Goal: Task Accomplishment & Management: Manage account settings

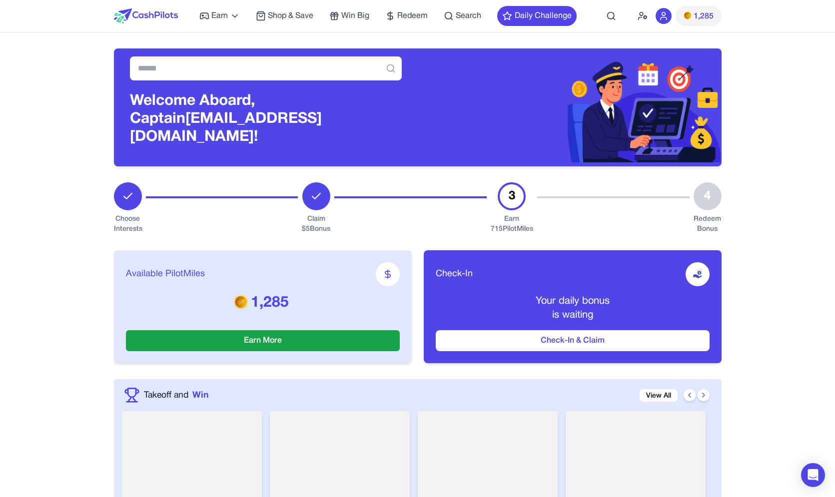
drag, startPoint x: 510, startPoint y: 220, endPoint x: 507, endPoint y: 228, distance: 8.9
click at [507, 234] on div "Available PilotMiles 1,285 Earn More Check-In Your daily bonus is waiting Check…" at bounding box center [417, 306] width 607 height 145
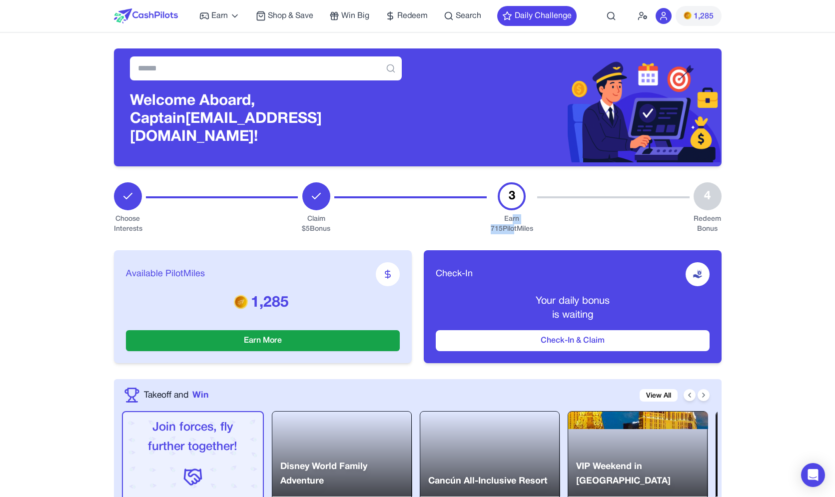
drag, startPoint x: 513, startPoint y: 218, endPoint x: 514, endPoint y: 212, distance: 6.0
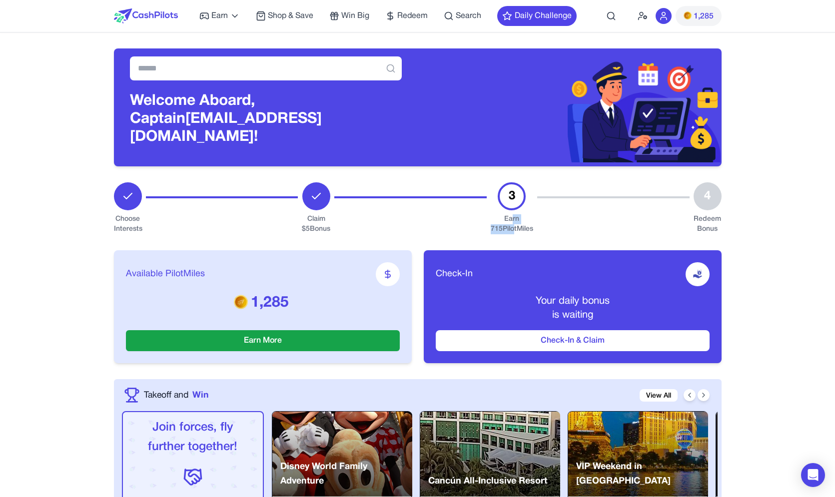
click at [514, 214] on div "Earn 715 PilotMiles" at bounding box center [512, 224] width 42 height 20
click at [514, 221] on div "Earn 715 PilotMiles" at bounding box center [512, 224] width 42 height 20
click at [642, 19] on icon at bounding box center [642, 16] width 10 height 10
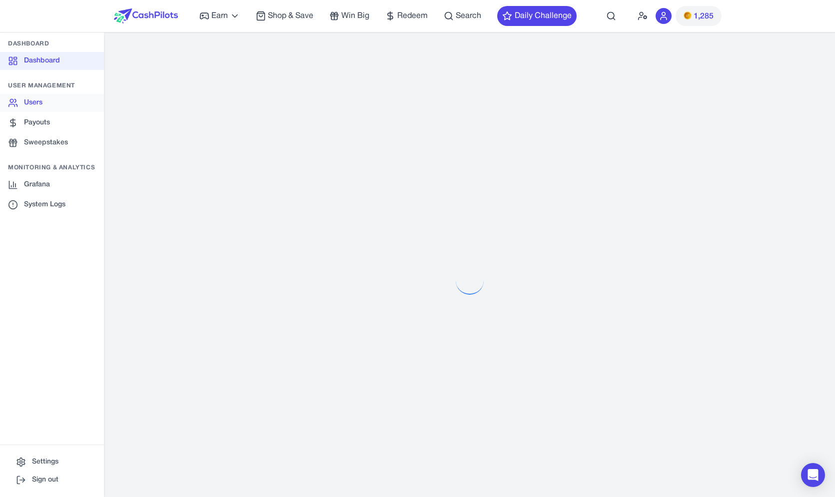
click at [74, 107] on link "Users" at bounding box center [52, 103] width 104 height 18
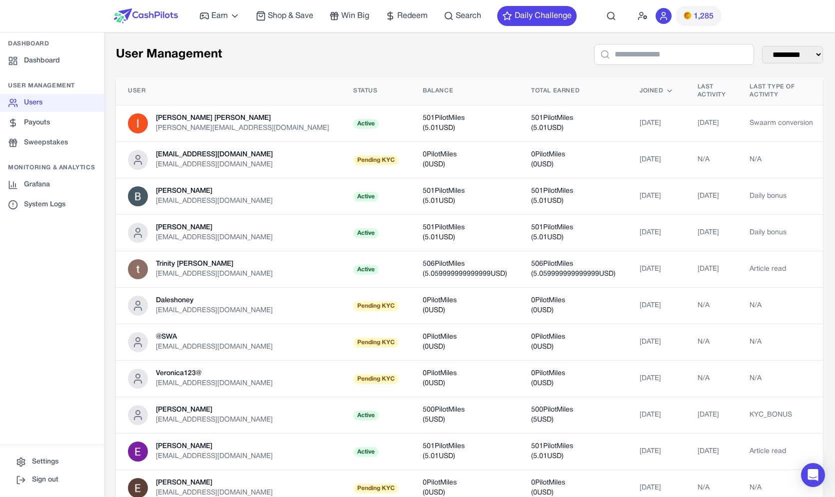
click at [353, 155] on span "Pending KYC" at bounding box center [375, 160] width 45 height 10
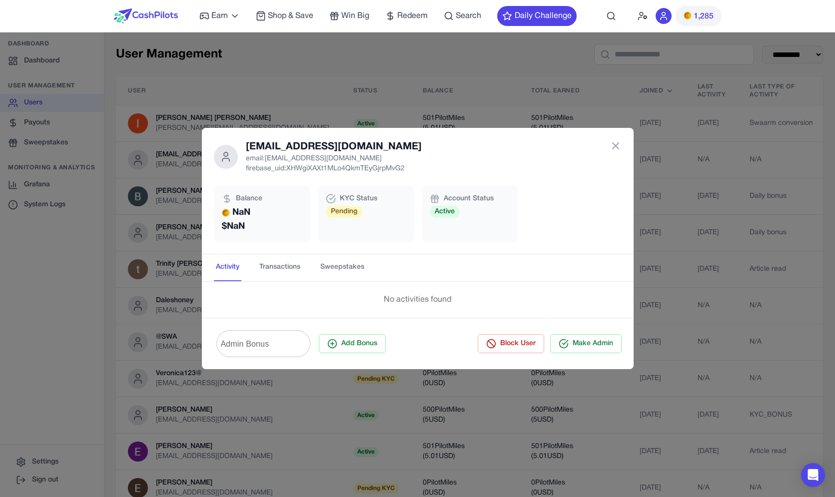
click at [273, 272] on button "Transactions" at bounding box center [279, 267] width 45 height 27
click at [348, 260] on button "Sweepstakes" at bounding box center [342, 267] width 48 height 27
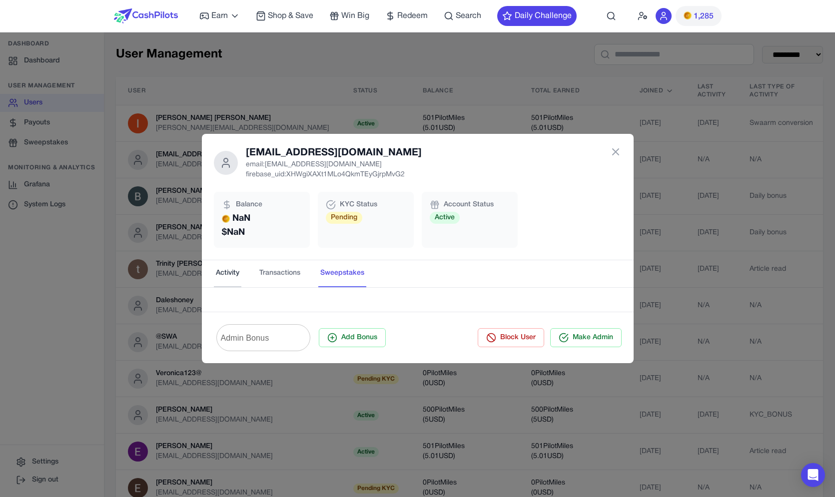
click at [226, 276] on button "Activity" at bounding box center [227, 273] width 27 height 27
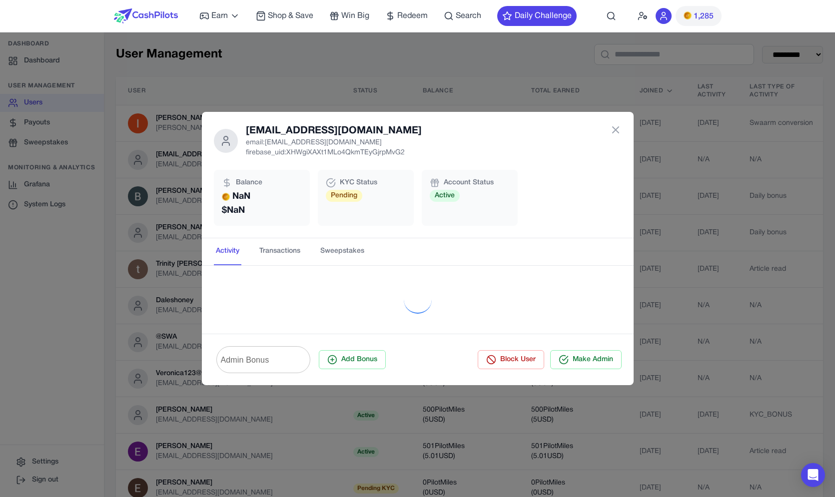
click at [150, 280] on div "iaorxyvluwfjlztett@fxavaj.com email: iaorxyvluwfjlztett@fxavaj.com firebase_uid…" at bounding box center [417, 248] width 835 height 497
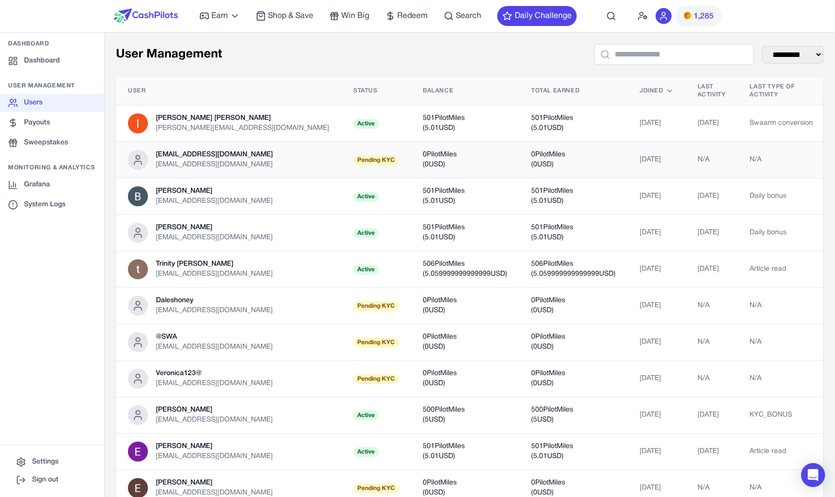
click at [411, 165] on td "0 PilotMiles ( 0 USD)" at bounding box center [465, 160] width 108 height 36
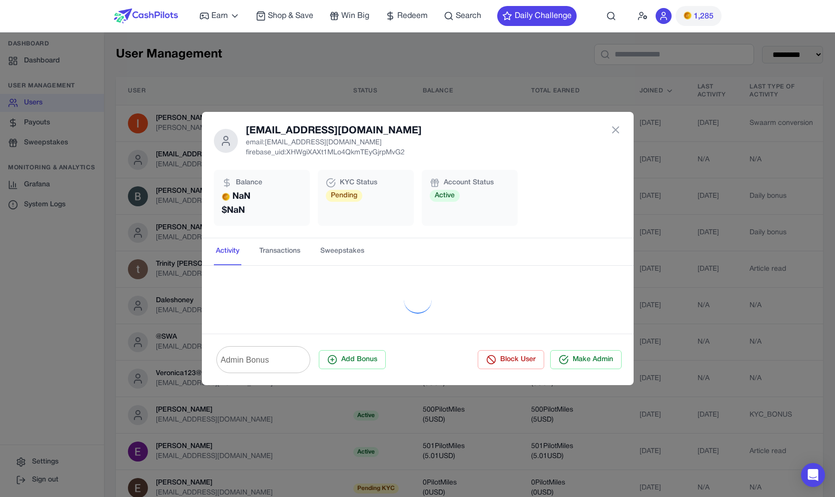
click at [552, 209] on div "Balance NaN $ NaN KYC Status Pending Account Status Active" at bounding box center [418, 198] width 408 height 56
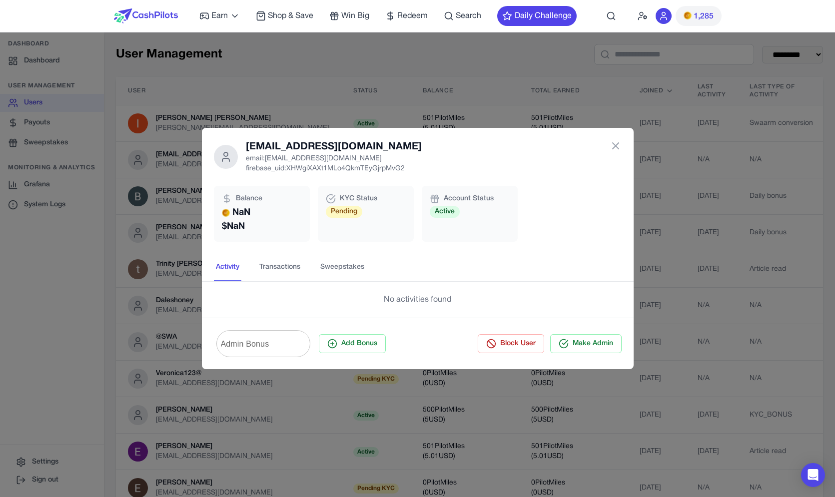
click at [695, 180] on div "iaorxyvluwfjlztett@fxavaj.com email: iaorxyvluwfjlztett@fxavaj.com firebase_uid…" at bounding box center [417, 248] width 835 height 497
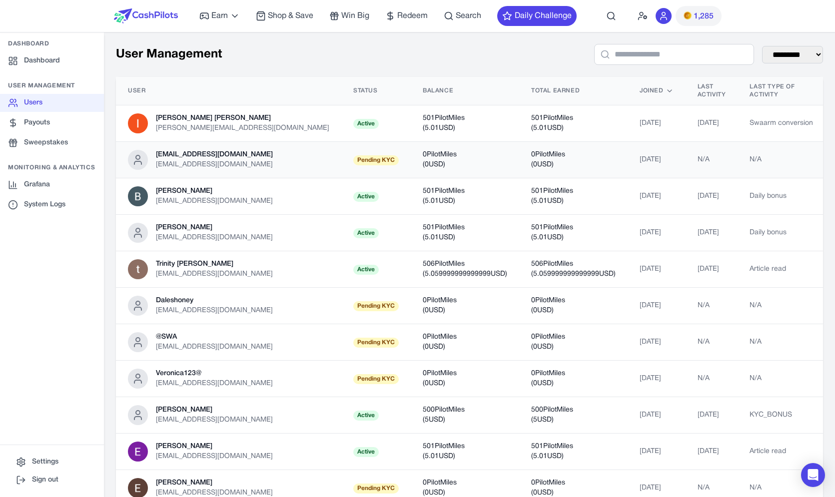
click at [353, 155] on span "Pending KYC" at bounding box center [375, 160] width 45 height 10
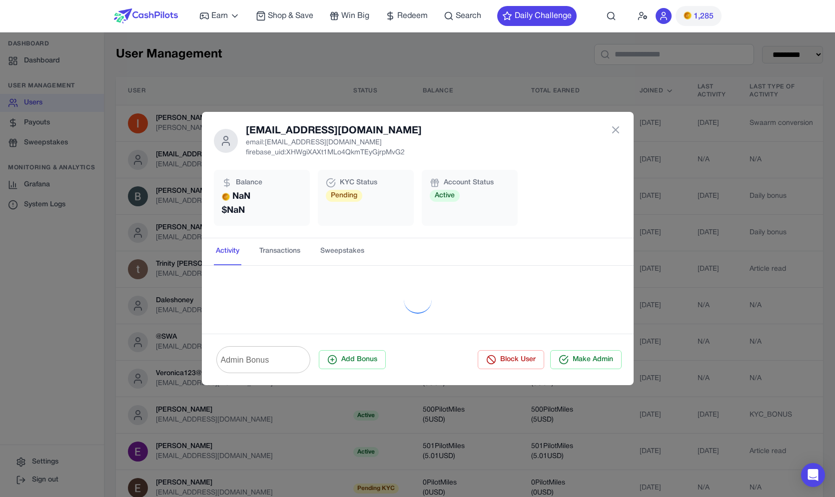
click at [156, 186] on div "iaorxyvluwfjlztett@fxavaj.com email: iaorxyvluwfjlztett@fxavaj.com firebase_uid…" at bounding box center [417, 248] width 835 height 497
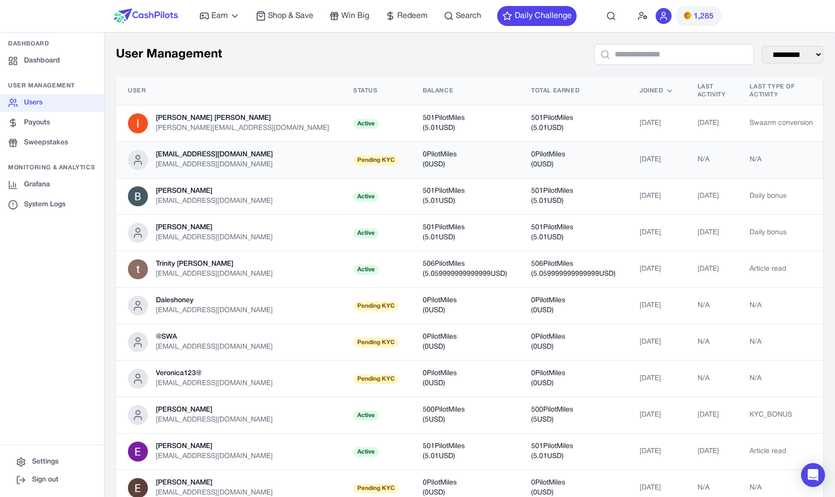
click at [535, 142] on td "0 PilotMiles ( 0 USD)" at bounding box center [573, 160] width 108 height 36
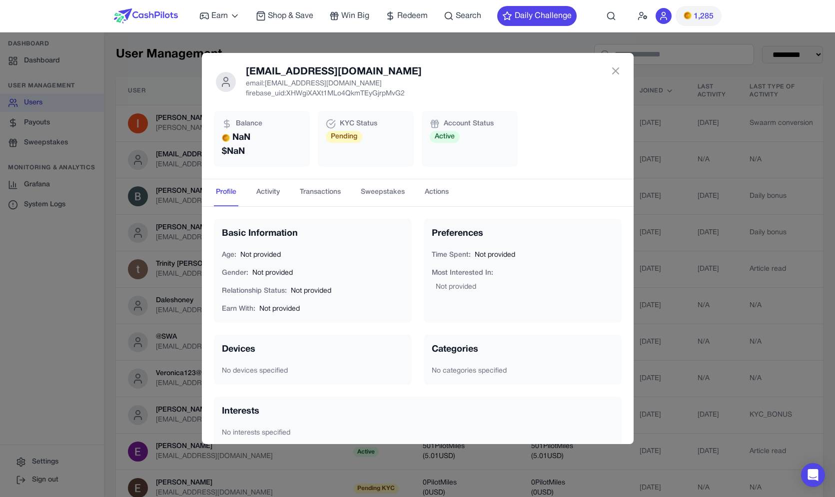
click at [180, 235] on div "iaorxyvluwfjlztett@fxavaj.com email: iaorxyvluwfjlztett@fxavaj.com firebase_uid…" at bounding box center [417, 248] width 835 height 497
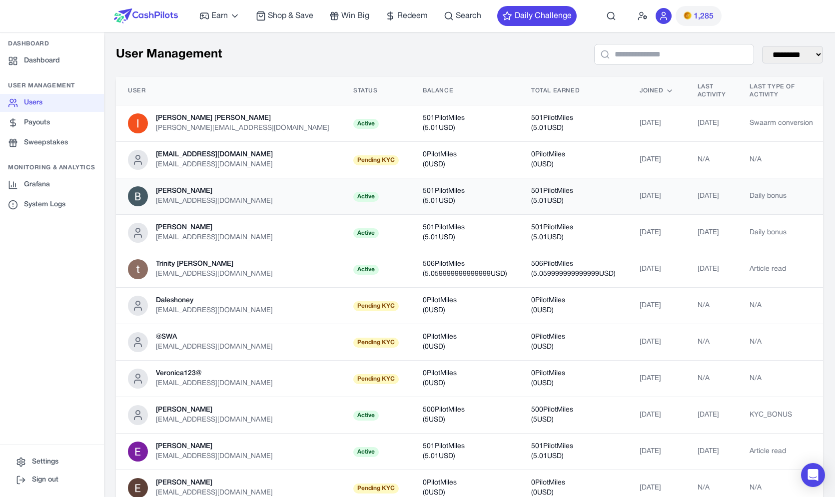
click at [219, 178] on td "Virat rana bhupinpandit23@gmail.com" at bounding box center [228, 196] width 225 height 36
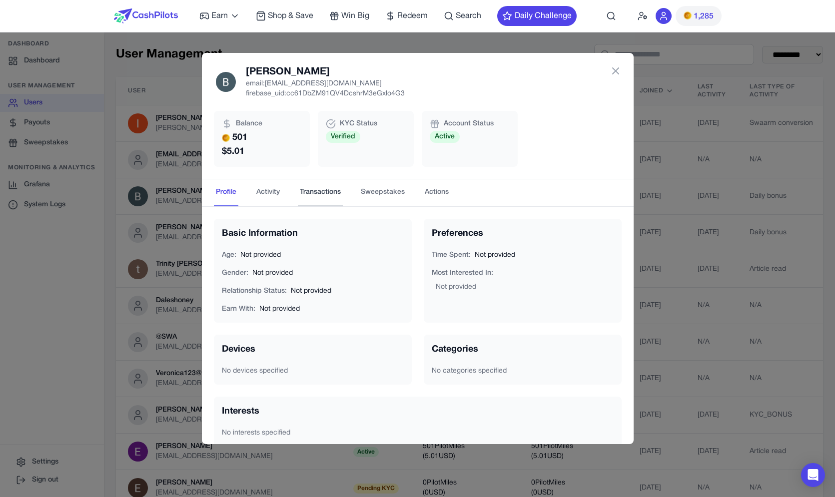
click at [327, 195] on button "Transactions" at bounding box center [320, 192] width 45 height 27
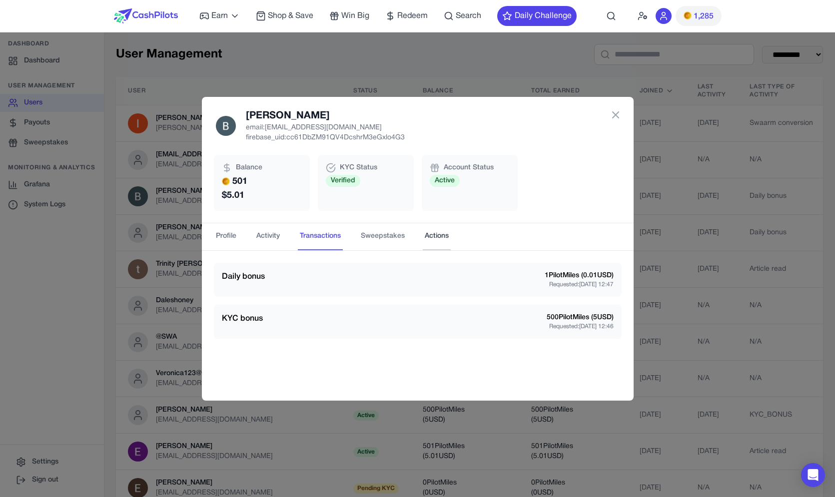
click at [428, 234] on button "Actions" at bounding box center [437, 236] width 28 height 27
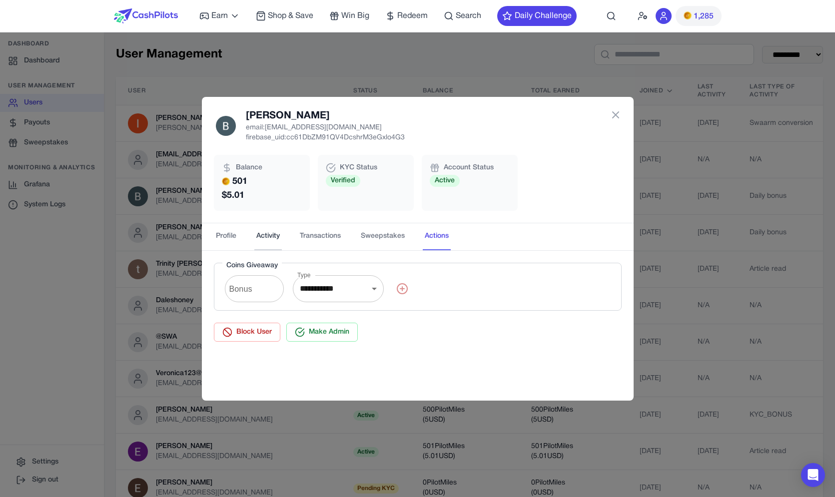
click at [256, 235] on button "Activity" at bounding box center [267, 236] width 27 height 27
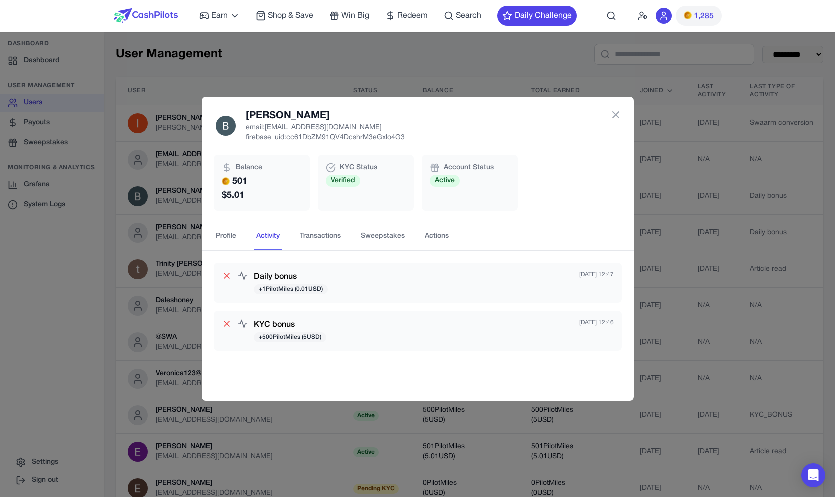
click at [181, 233] on div "Virat rana email: bhupinpandit23@gmail.com firebase_uid: cc61DbZM91QV4DcshrM3eG…" at bounding box center [417, 248] width 835 height 497
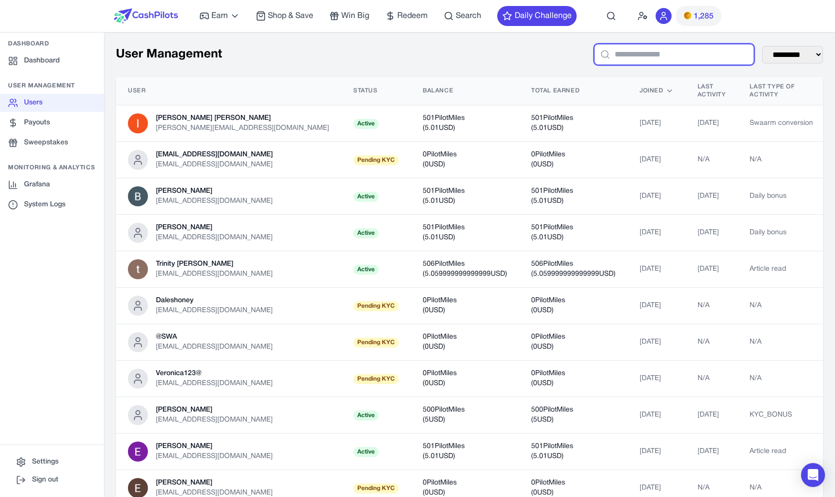
click at [637, 49] on input "text" at bounding box center [674, 54] width 160 height 21
click at [128, 13] on img at bounding box center [146, 15] width 64 height 15
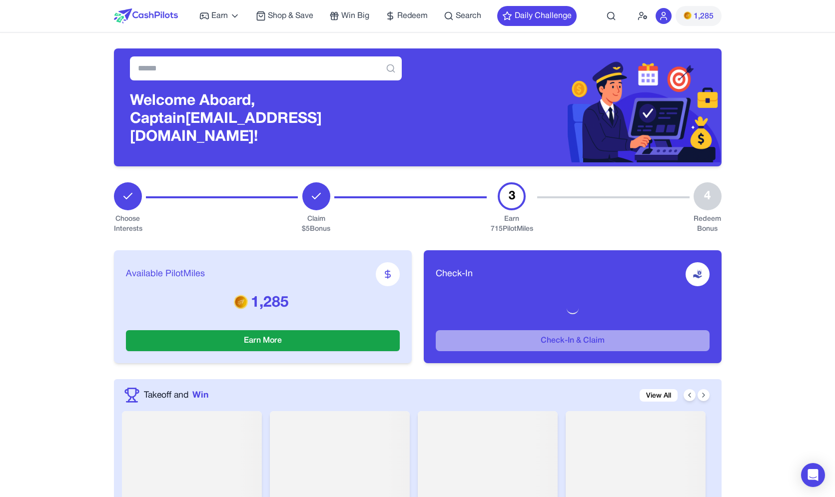
click at [241, 122] on h3 "Welcome Aboard, Captain awagucwbgjrmhmrtdc@fxavaj.com!" at bounding box center [266, 119] width 272 height 54
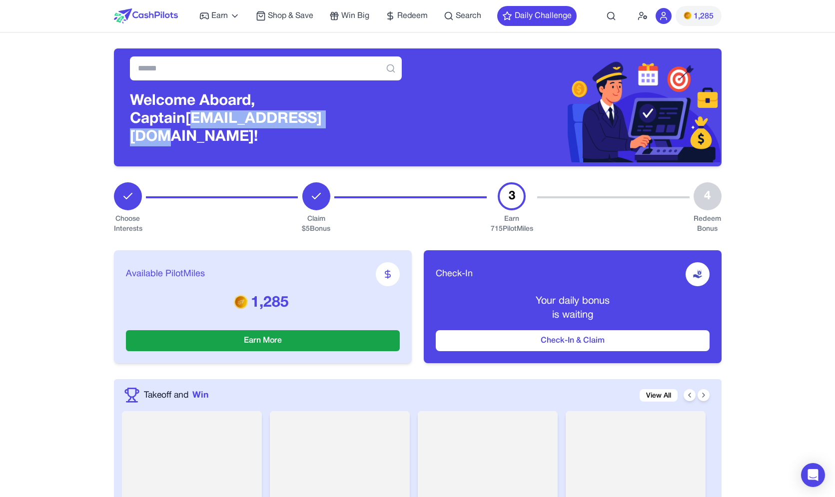
copy h3 "awagucwbgjrmhmrtdc"
click at [652, 15] on div "1,285" at bounding box center [679, 16] width 84 height 32
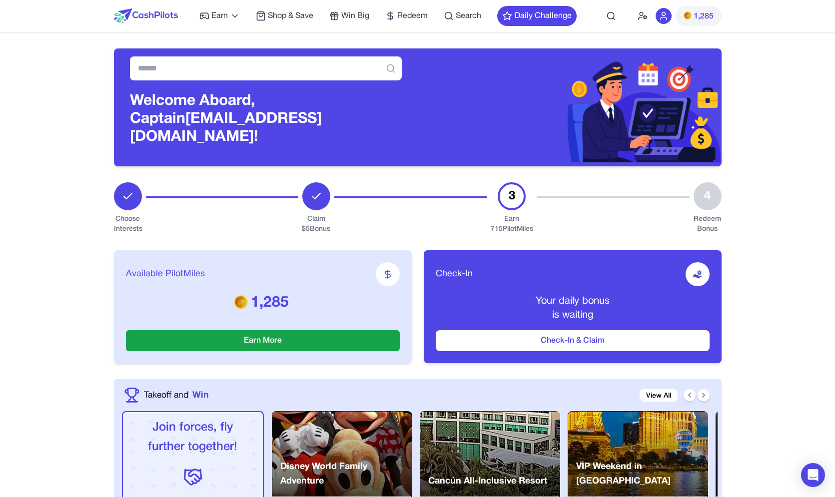
click at [647, 16] on div "1,285" at bounding box center [679, 16] width 84 height 32
click at [644, 17] on icon at bounding box center [642, 16] width 10 height 10
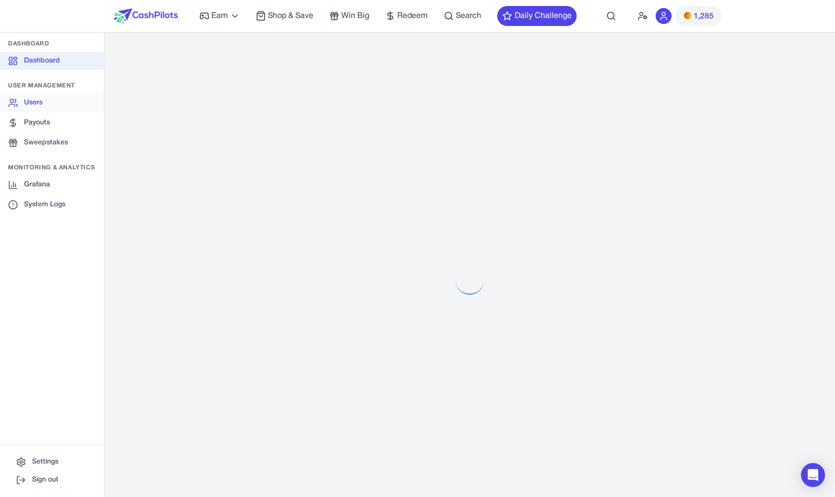
click at [66, 103] on link "Users" at bounding box center [52, 103] width 104 height 18
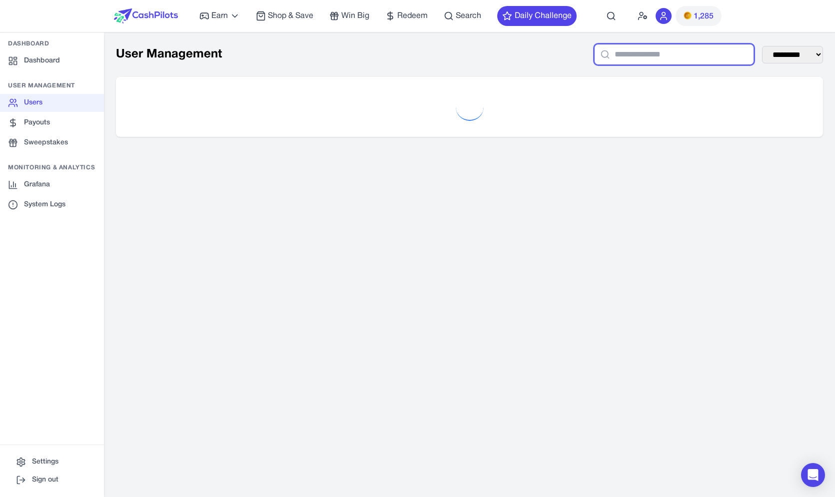
click at [652, 58] on input "text" at bounding box center [674, 54] width 160 height 21
paste input "**********"
type input "**********"
click at [648, 70] on div "**********" at bounding box center [469, 90] width 731 height 117
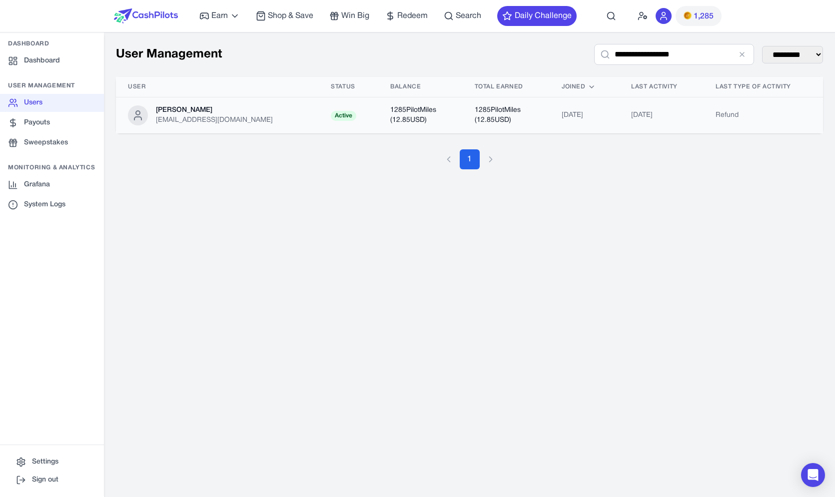
click at [358, 112] on td "Active" at bounding box center [348, 115] width 59 height 36
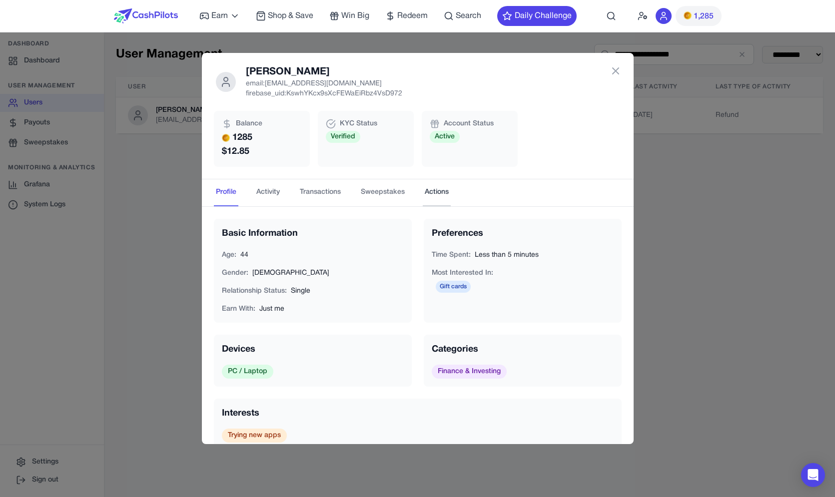
click at [430, 198] on button "Actions" at bounding box center [437, 192] width 28 height 27
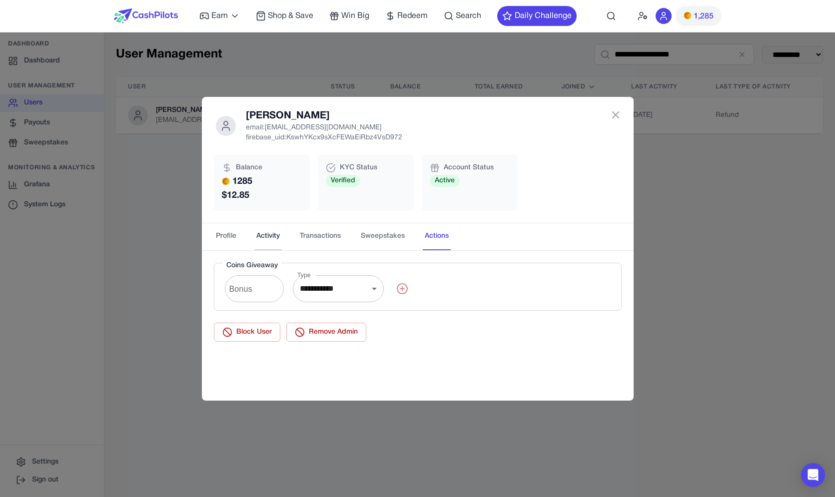
click at [266, 244] on button "Activity" at bounding box center [267, 236] width 27 height 27
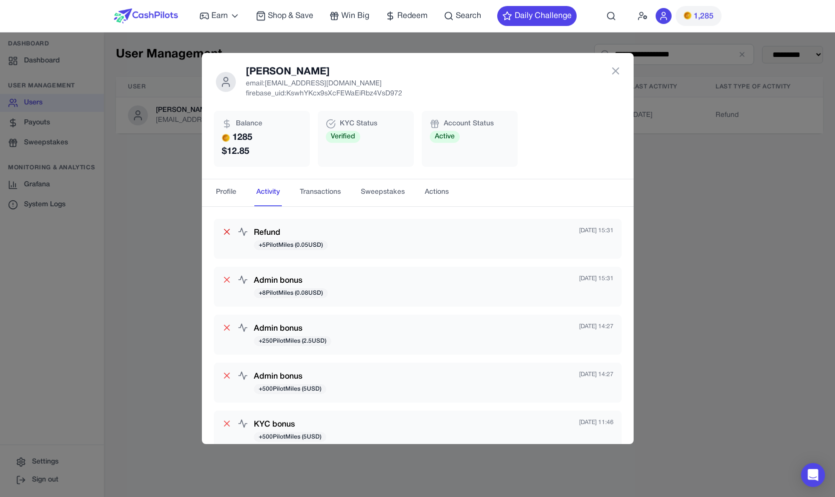
click at [227, 231] on icon at bounding box center [227, 232] width 10 height 10
click at [430, 196] on button "Actions" at bounding box center [437, 192] width 28 height 27
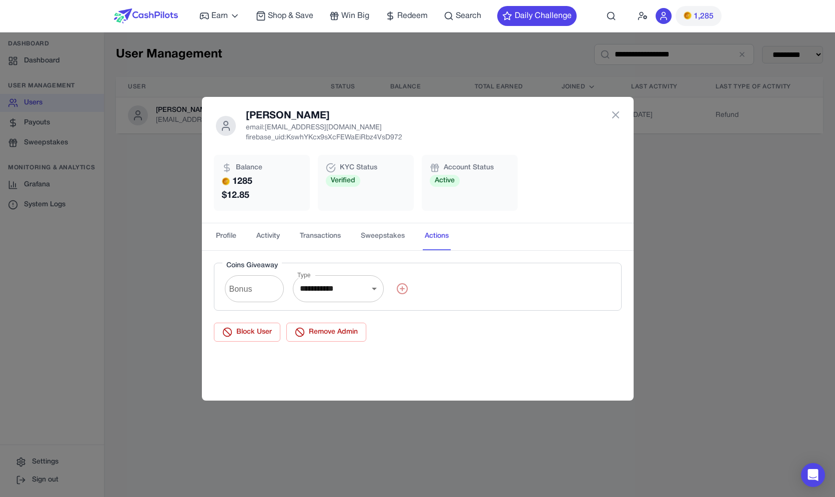
drag, startPoint x: 253, startPoint y: 292, endPoint x: 263, endPoint y: 291, distance: 10.0
click at [253, 292] on input "Bonus" at bounding box center [254, 289] width 59 height 28
type input "*"
select select "**********"
click option "**********" at bounding box center [0, 0] width 0 height 0
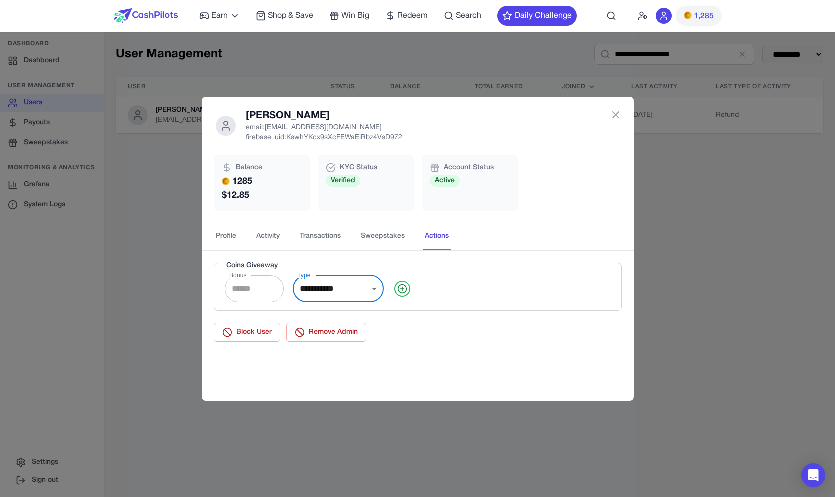
click at [405, 291] on icon at bounding box center [402, 289] width 16 height 16
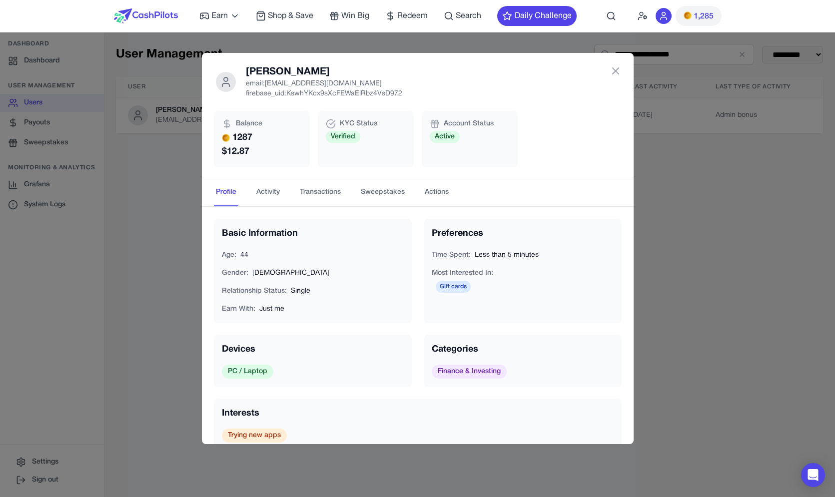
click at [437, 196] on button "Actions" at bounding box center [437, 192] width 28 height 27
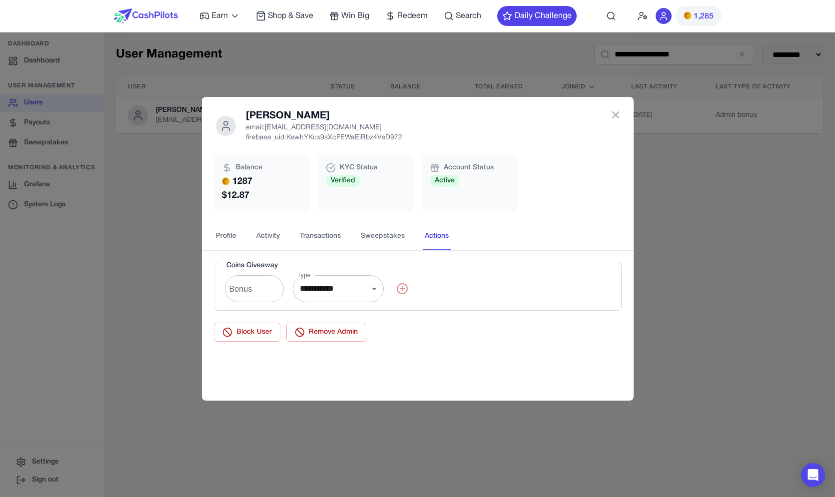
click at [242, 242] on nav "Profile Activity Transactions Sweepstakes Actions" at bounding box center [418, 236] width 432 height 27
click at [259, 238] on button "Activity" at bounding box center [267, 236] width 27 height 27
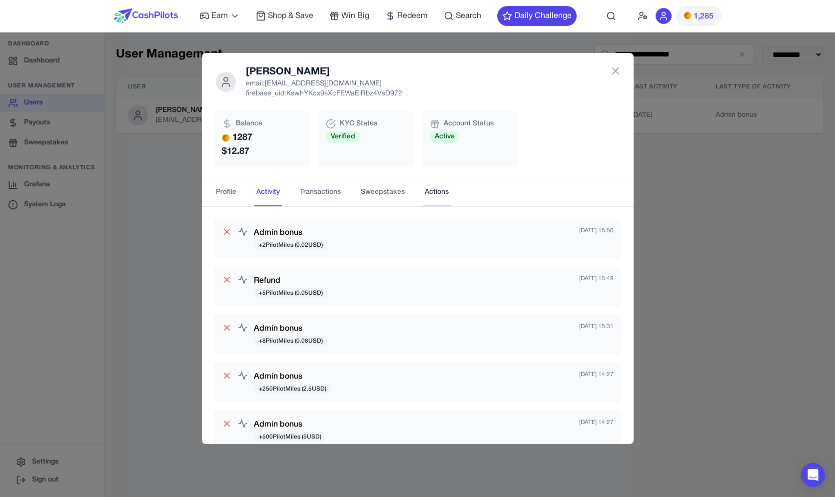
click at [443, 197] on button "Actions" at bounding box center [437, 192] width 28 height 27
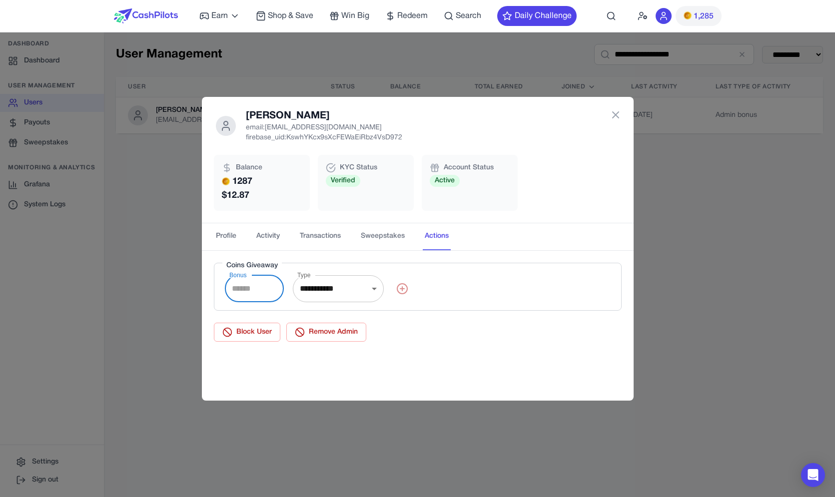
click at [255, 294] on input "Bonus" at bounding box center [254, 289] width 59 height 28
type input "*"
select select "******"
click option "******" at bounding box center [0, 0] width 0 height 0
click at [401, 292] on circle at bounding box center [402, 288] width 8 height 8
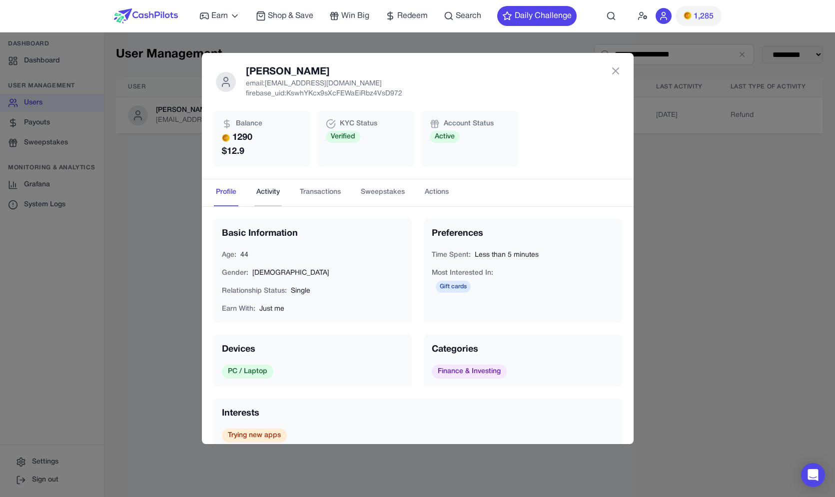
click at [270, 202] on button "Activity" at bounding box center [267, 192] width 27 height 27
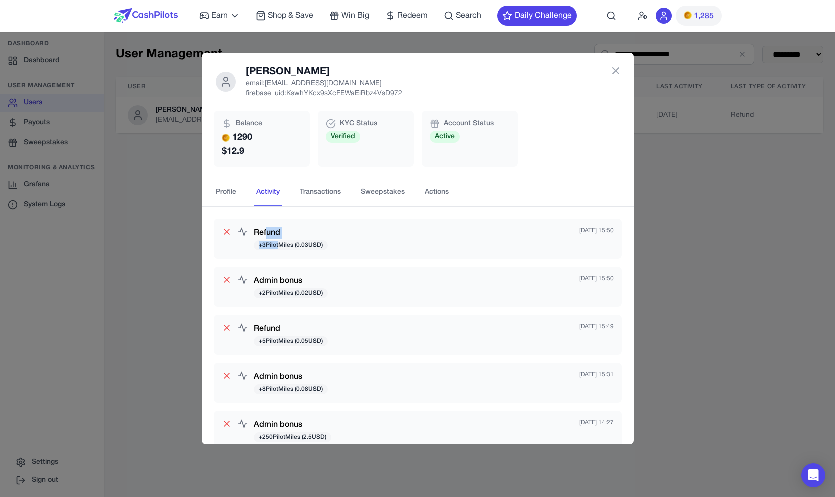
drag, startPoint x: 273, startPoint y: 239, endPoint x: 279, endPoint y: 246, distance: 9.2
click at [279, 246] on div "Refund + 3 PilotMiles ( 0.03 USD)" at bounding box center [291, 239] width 74 height 24
click at [280, 245] on span "+ 3 PilotMiles ( 0.03 USD)" at bounding box center [291, 245] width 74 height 10
click at [310, 87] on p "email: awagucwbgjrmhmrtdc@fxavaj.com" at bounding box center [324, 84] width 156 height 10
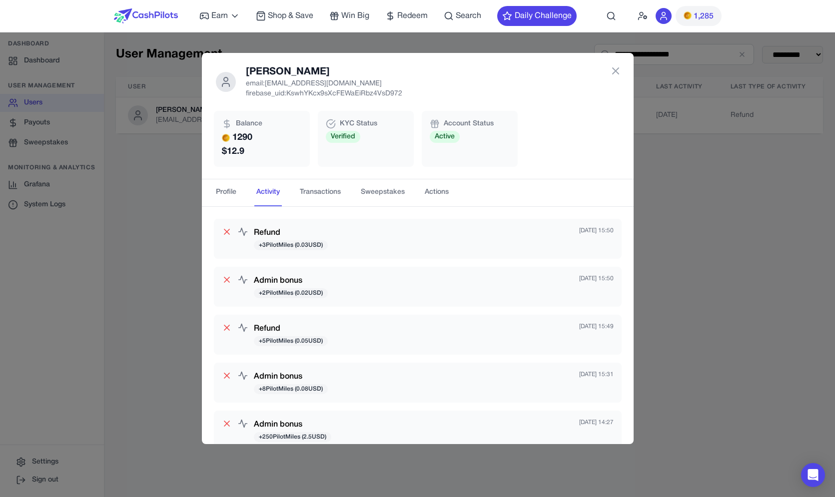
click at [310, 86] on p "email: awagucwbgjrmhmrtdc@fxavaj.com" at bounding box center [324, 84] width 156 height 10
click at [313, 81] on p "email: awagucwbgjrmhmrtdc@fxavaj.com" at bounding box center [324, 84] width 156 height 10
copy p "awagucwbgjrmhmrtdc"
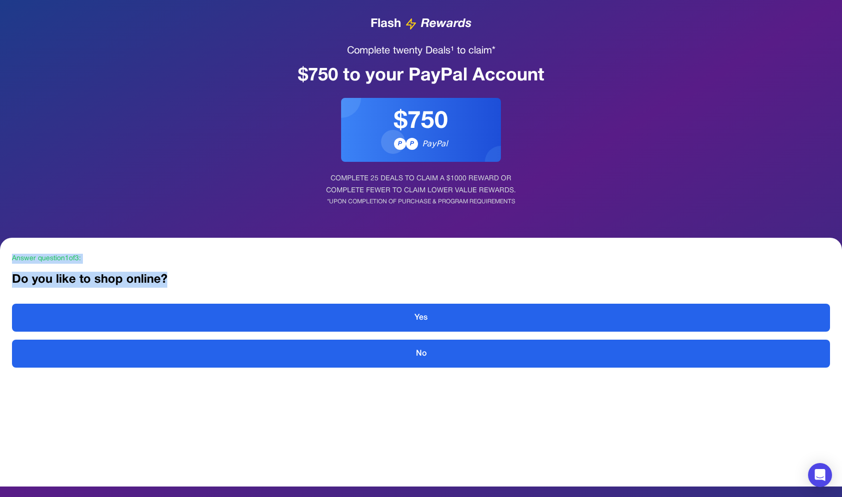
drag, startPoint x: 171, startPoint y: 278, endPoint x: 13, endPoint y: 258, distance: 158.7
click at [13, 258] on div "Answer question 1 of 3 : Do you like to shop online? Yes No" at bounding box center [421, 362] width 842 height 249
click at [13, 258] on div "Answer question 1 of 3 :" at bounding box center [421, 259] width 818 height 10
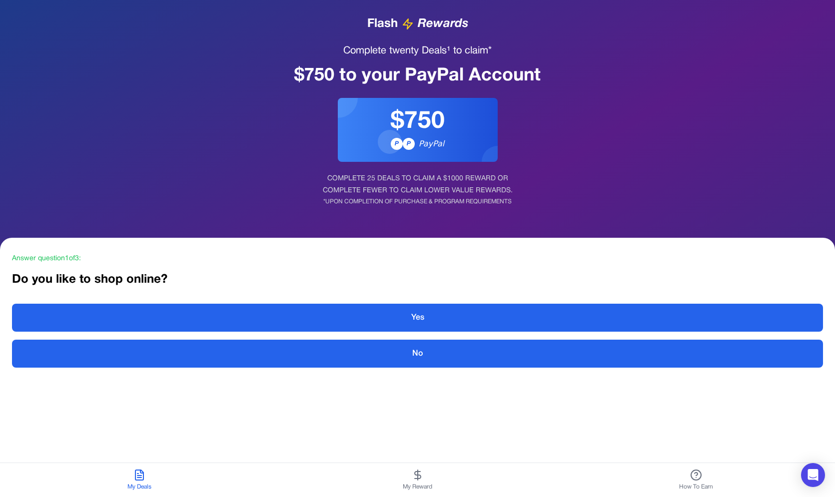
drag, startPoint x: 13, startPoint y: 258, endPoint x: 76, endPoint y: 263, distance: 62.7
click at [76, 263] on div "Answer question 1 of 3 :" at bounding box center [417, 259] width 811 height 10
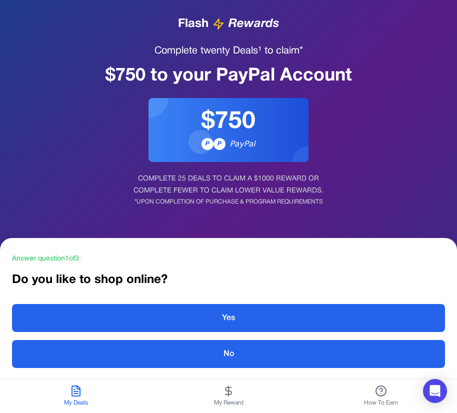
click at [189, 53] on h1 "Complete twenty Deals¹ to claim*" at bounding box center [228, 51] width 433 height 14
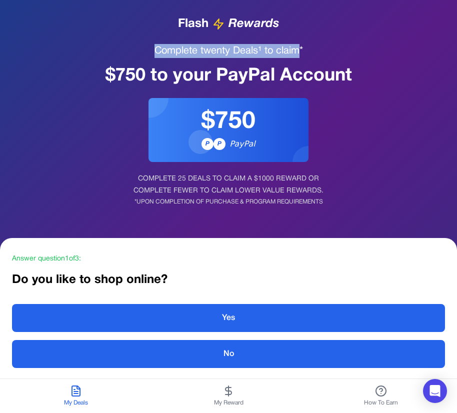
drag, startPoint x: 189, startPoint y: 53, endPoint x: 291, endPoint y: 53, distance: 101.9
click at [291, 53] on h1 "Complete twenty Deals¹ to claim*" at bounding box center [228, 51] width 433 height 14
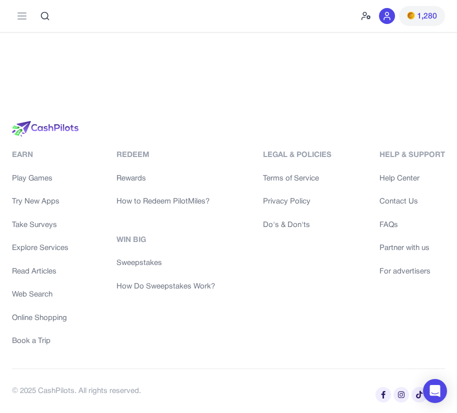
scroll to position [2402, 0]
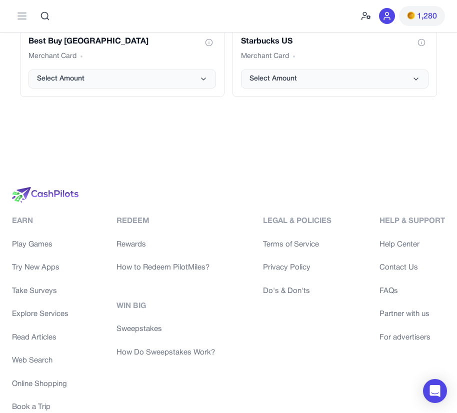
click at [307, 240] on link "Terms of Service" at bounding box center [297, 244] width 68 height 11
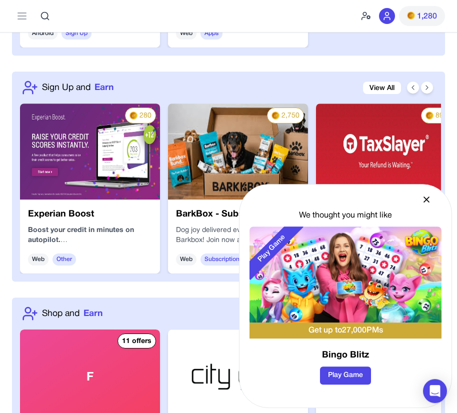
scroll to position [1011, 0]
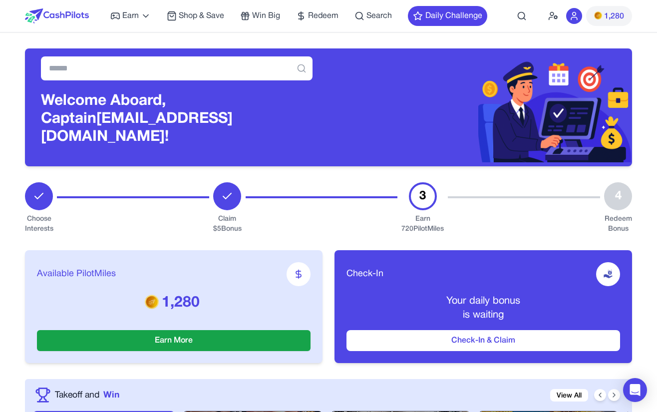
click at [464, 15] on span "1,280" at bounding box center [614, 16] width 20 height 12
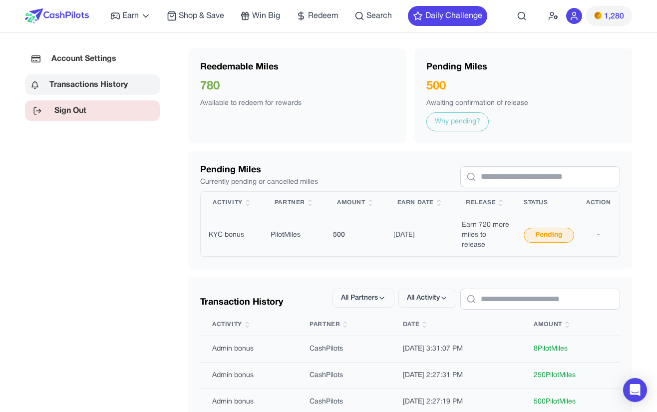
click at [63, 112] on link "Sign Out" at bounding box center [92, 110] width 135 height 20
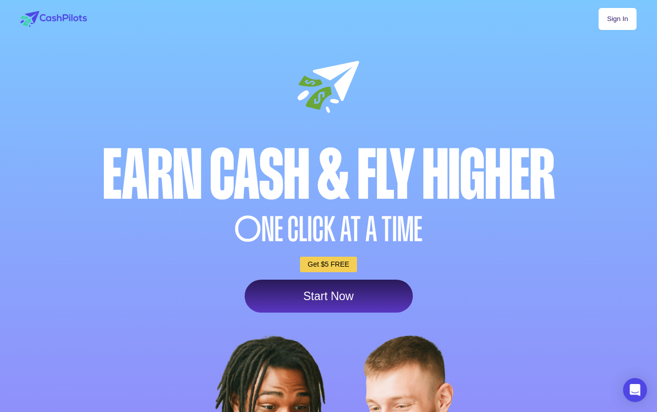
drag, startPoint x: 580, startPoint y: 10, endPoint x: 601, endPoint y: 16, distance: 22.0
click at [464, 10] on div "Sign In" at bounding box center [328, 19] width 616 height 22
click at [464, 19] on link "Sign In" at bounding box center [618, 19] width 38 height 22
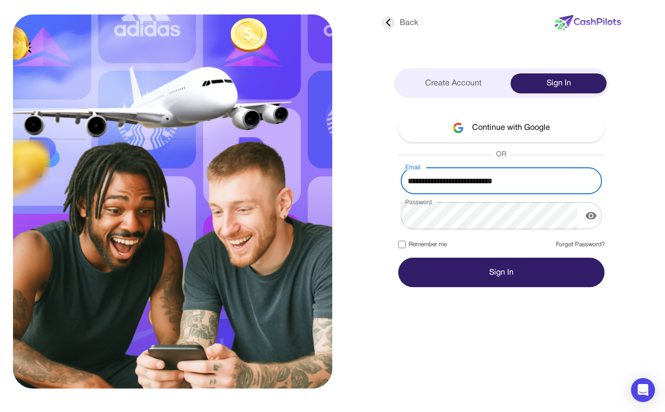
type input "**********"
click at [430, 265] on button "Sign In" at bounding box center [501, 272] width 206 height 29
